Goal: Communication & Community: Participate in discussion

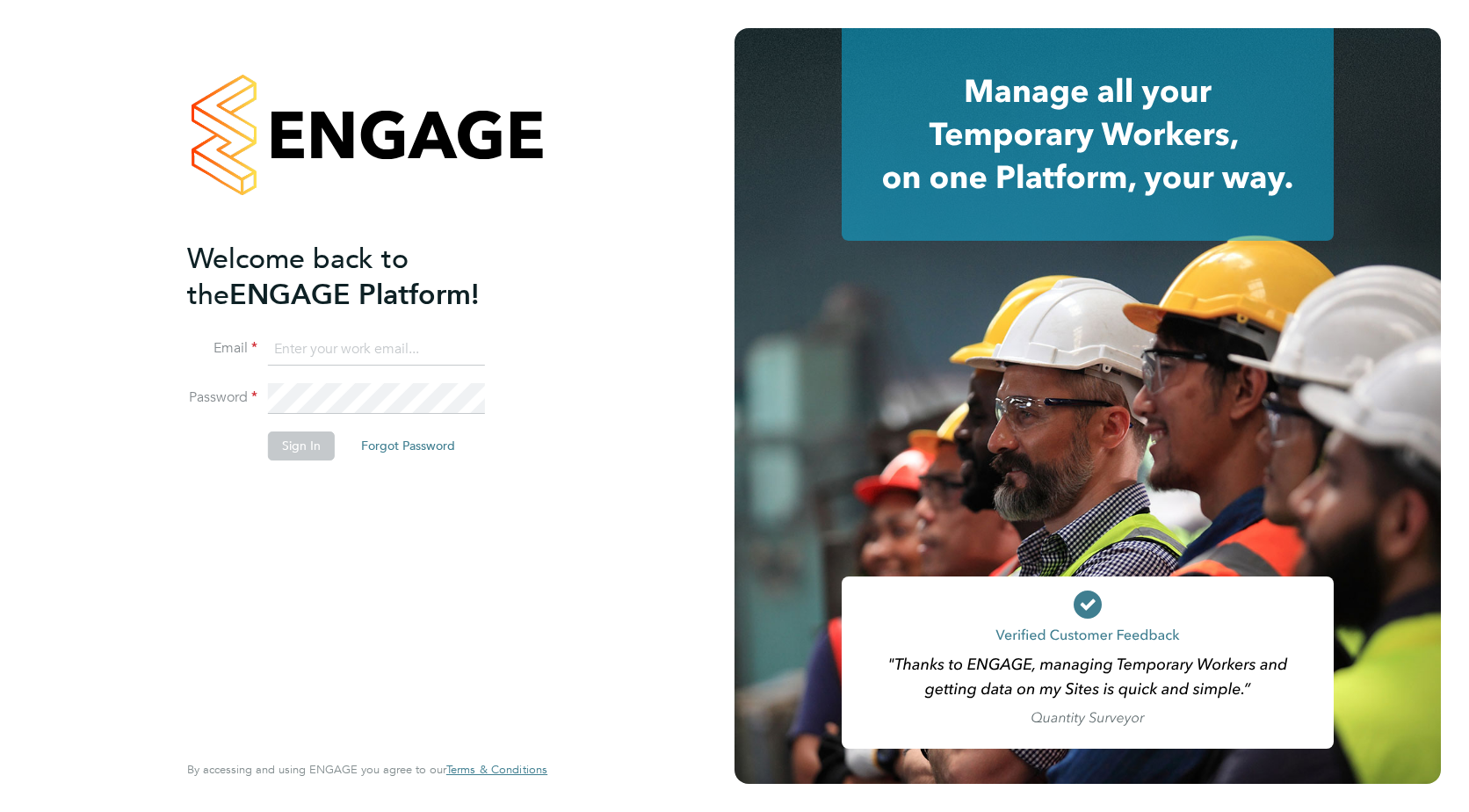
type input "jspencer@spheresolutions.co.uk"
click at [280, 461] on li "Sign In Forgot Password" at bounding box center [359, 454] width 342 height 46
click at [283, 455] on button "Sign In" at bounding box center [301, 445] width 67 height 28
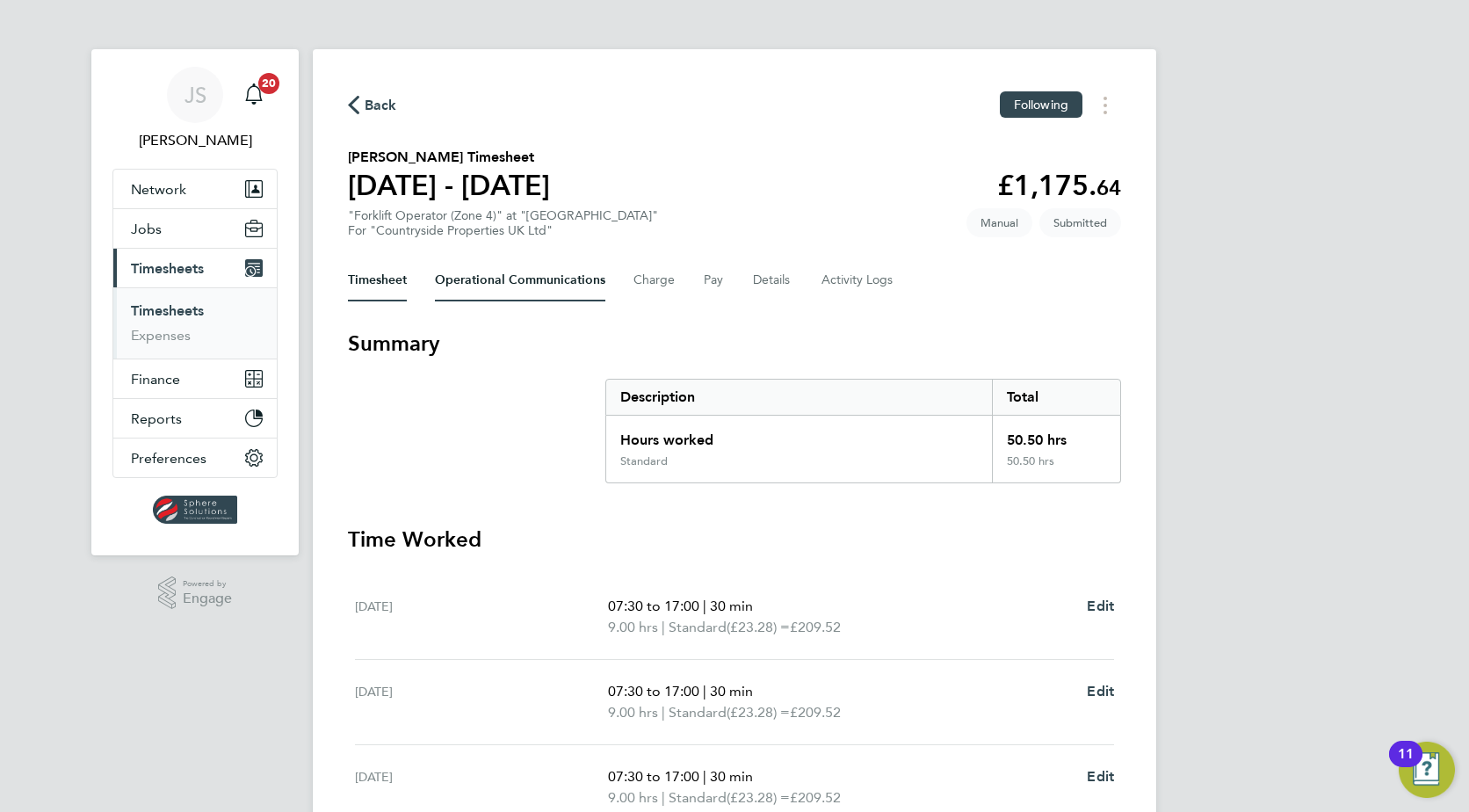
click at [530, 280] on Communications-tab "Operational Communications" at bounding box center [520, 280] width 170 height 42
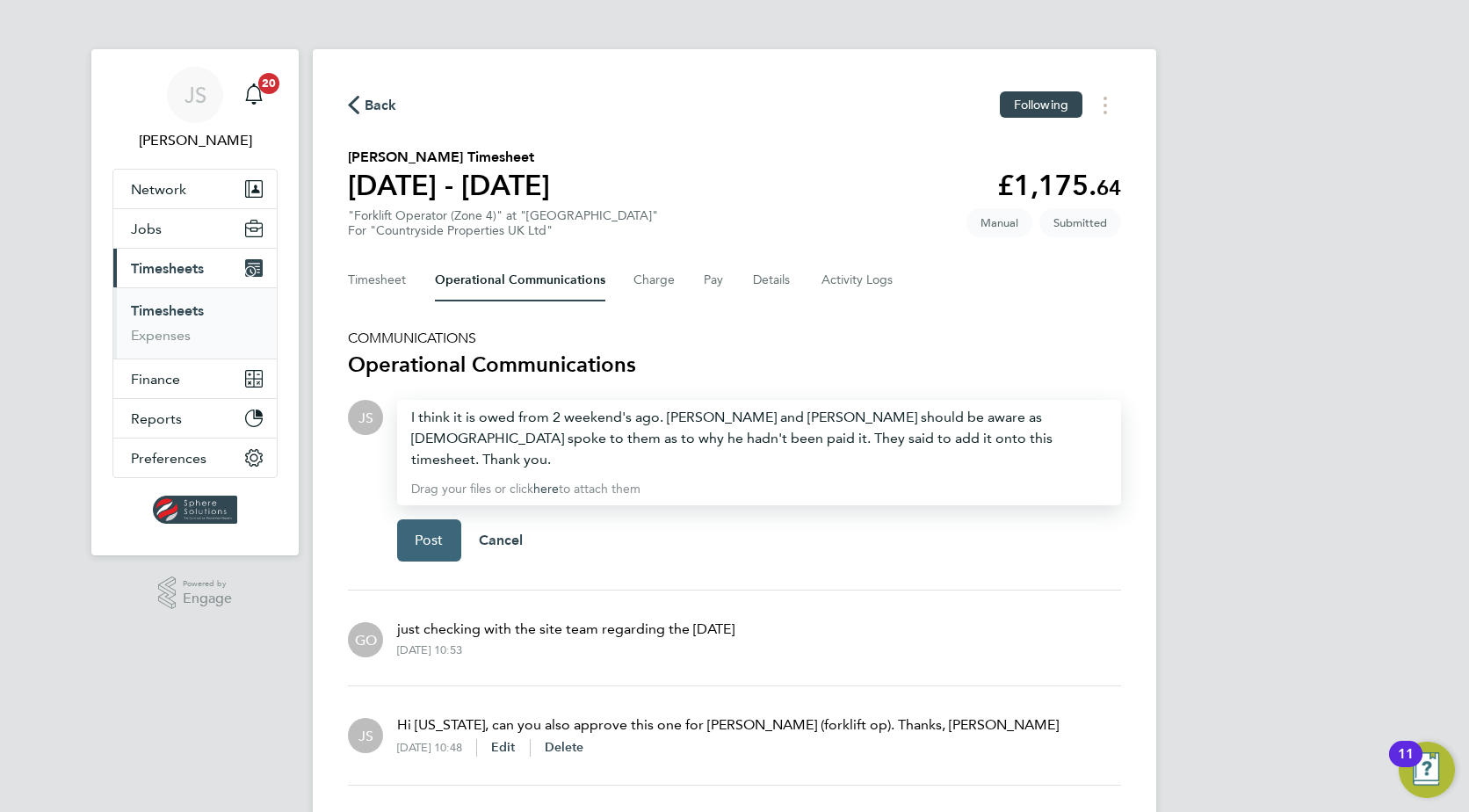
click at [425, 519] on button "Post" at bounding box center [428, 540] width 64 height 42
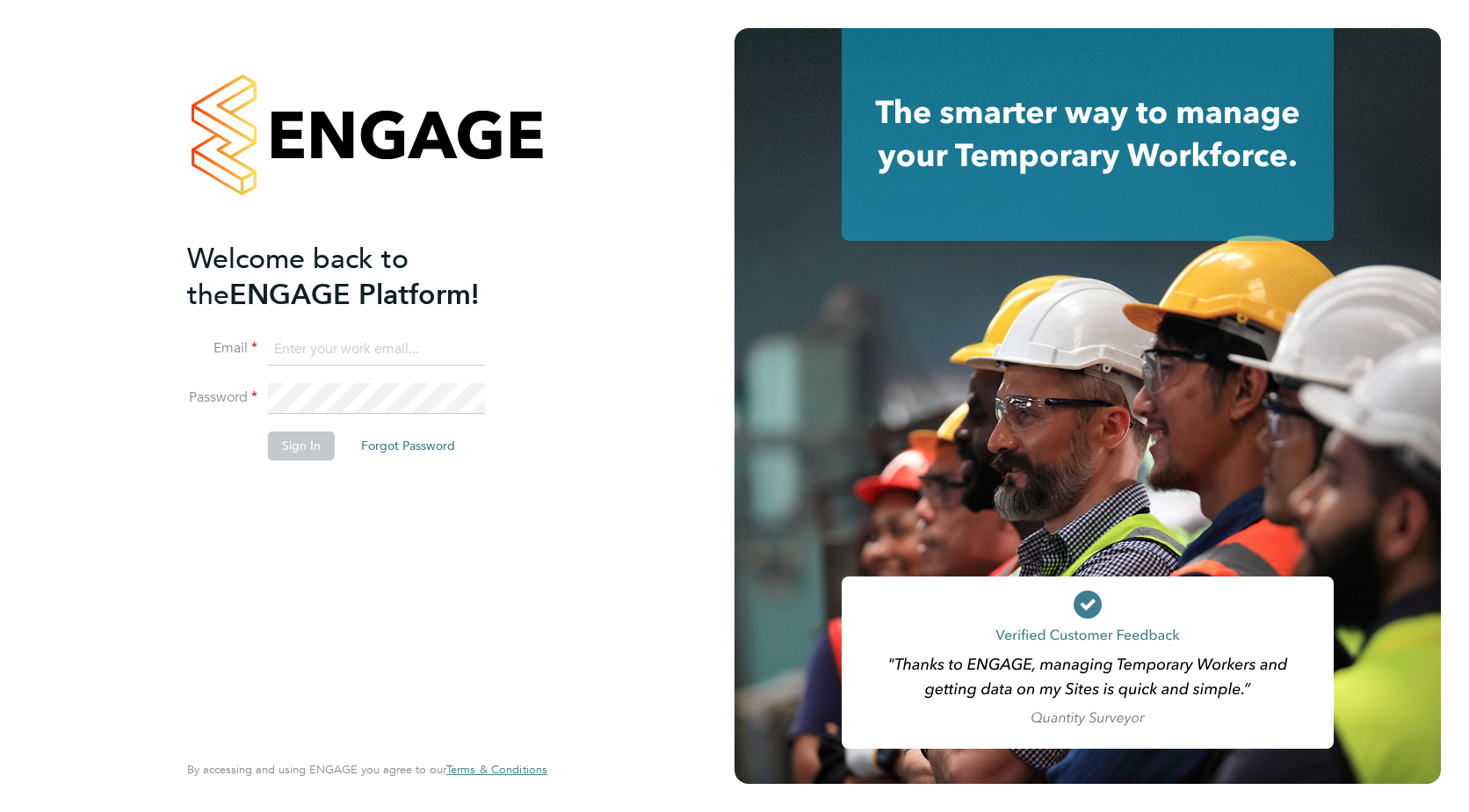
type input "jspencer@spheresolutions.co.uk"
click at [296, 491] on div "Welcome back to the ENGAGE Platform! Email jspencer@spheresolutions.co.uk Passw…" at bounding box center [359, 494] width 342 height 506
click at [310, 434] on button "Sign In" at bounding box center [301, 445] width 67 height 28
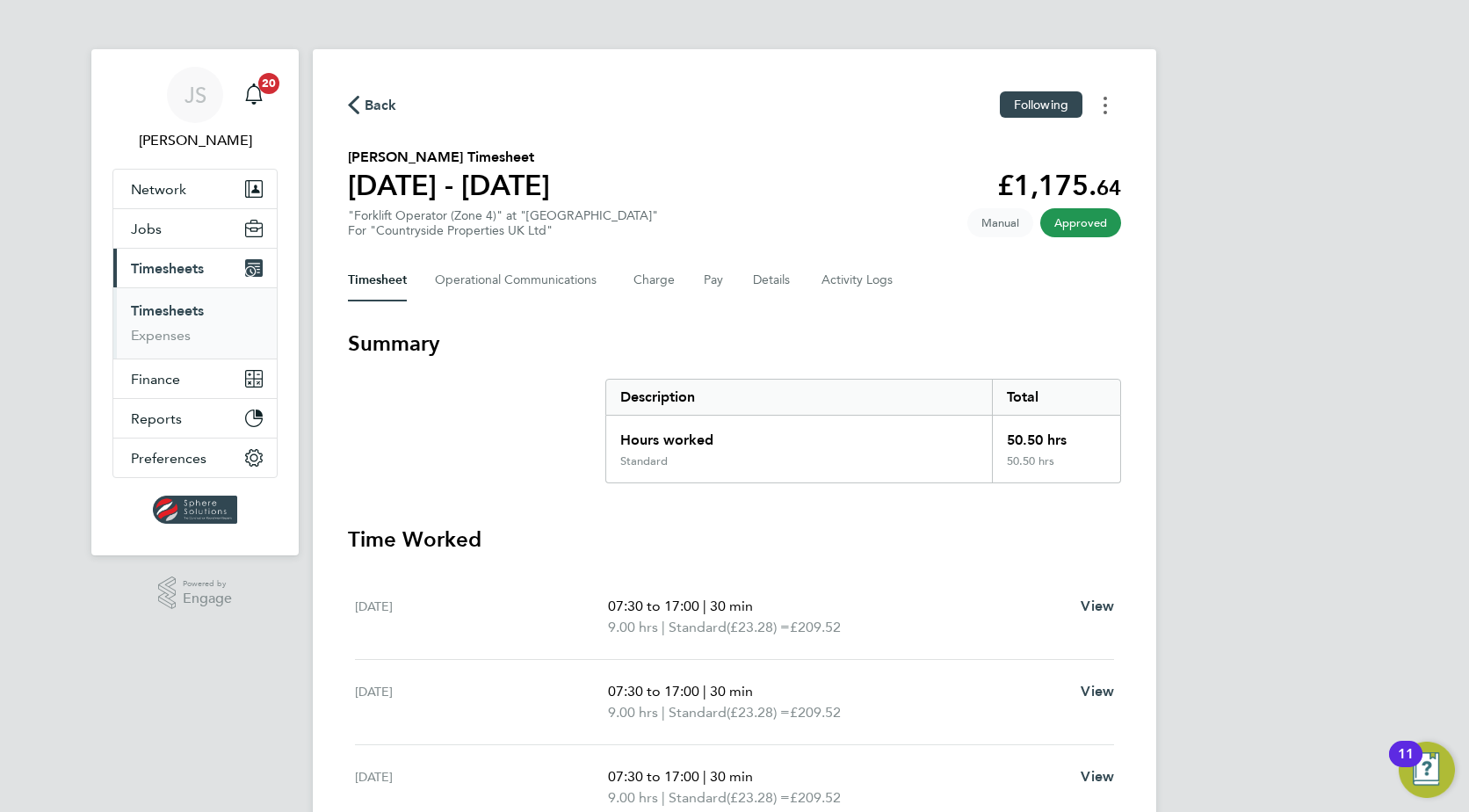
click at [1104, 103] on icon "Timesheets Menu" at bounding box center [1106, 105] width 4 height 17
click at [1002, 143] on link "Download timesheet" at bounding box center [1016, 143] width 210 height 35
click at [1250, 313] on div "JS [PERSON_NAME] Notifications 20 Applications: Network Team Members Businesses…" at bounding box center [734, 652] width 1469 height 1305
